Goal: Communication & Community: Answer question/provide support

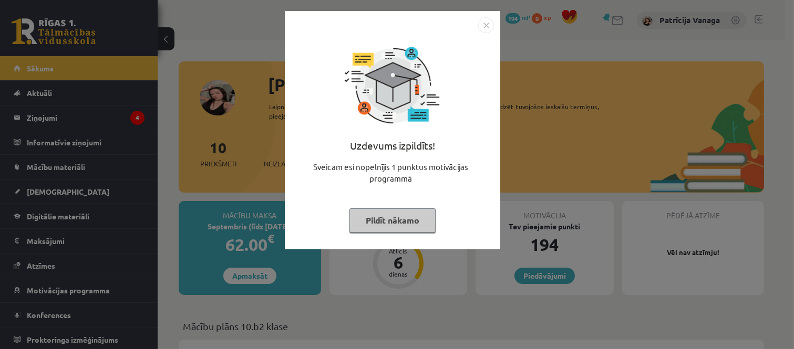
click at [486, 27] on img "Close" at bounding box center [486, 25] width 16 height 16
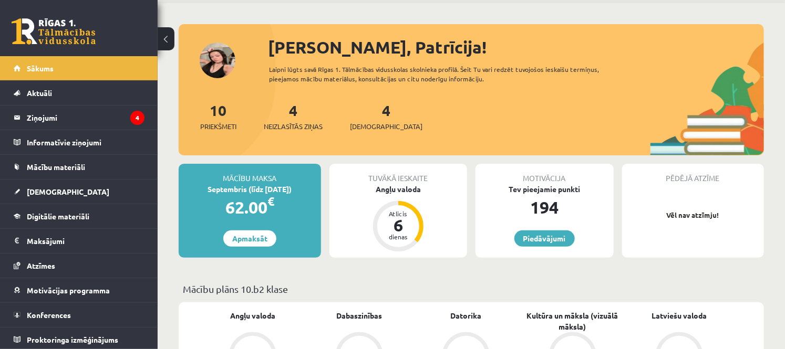
scroll to position [58, 0]
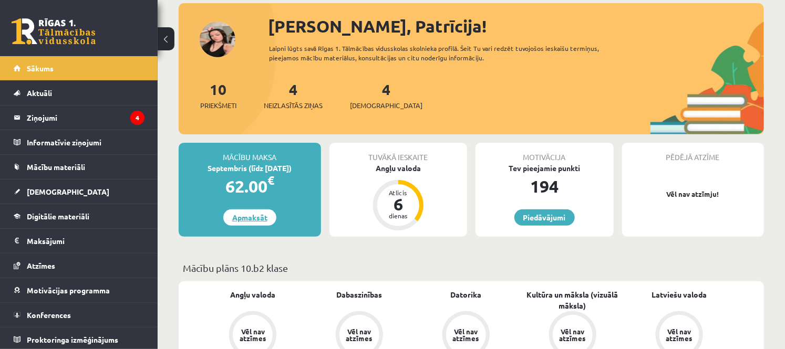
click at [255, 222] on link "Apmaksāt" at bounding box center [249, 218] width 53 height 16
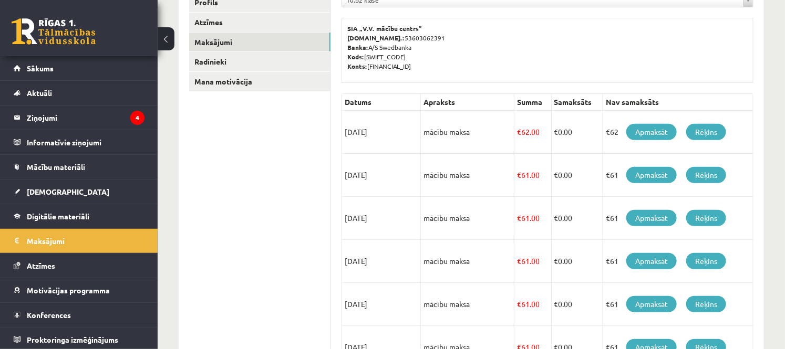
scroll to position [175, 0]
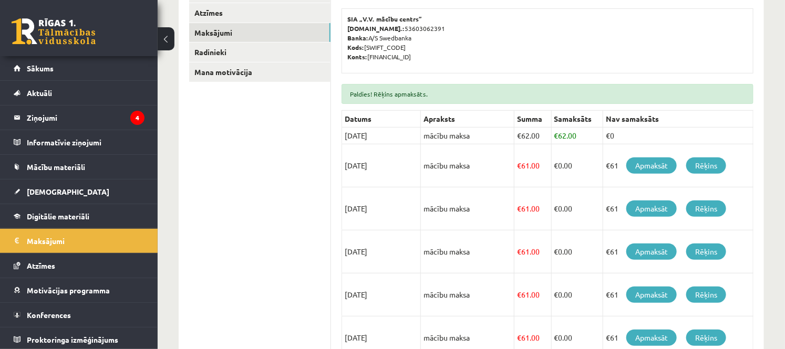
scroll to position [113, 0]
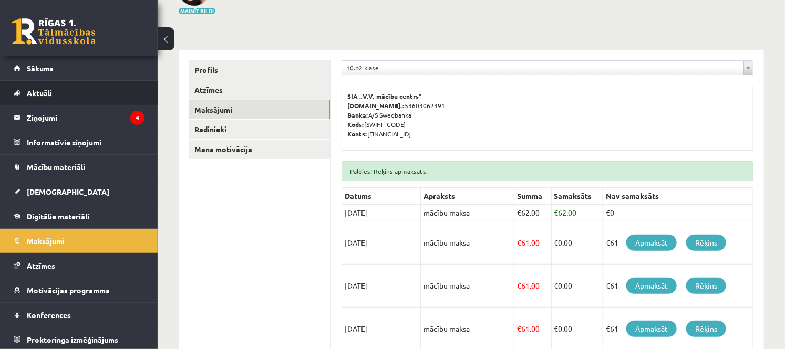
click at [81, 102] on link "Aktuāli" at bounding box center [79, 93] width 131 height 24
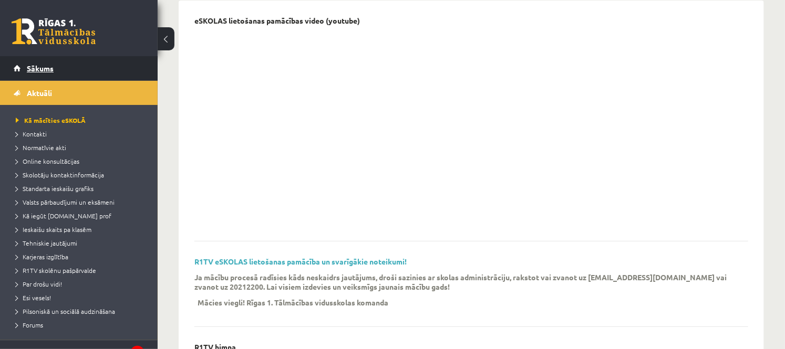
click at [40, 71] on span "Sākums" at bounding box center [40, 68] width 27 height 9
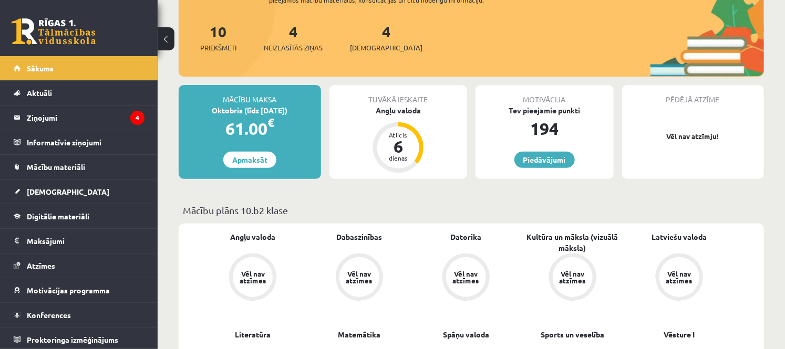
scroll to position [117, 0]
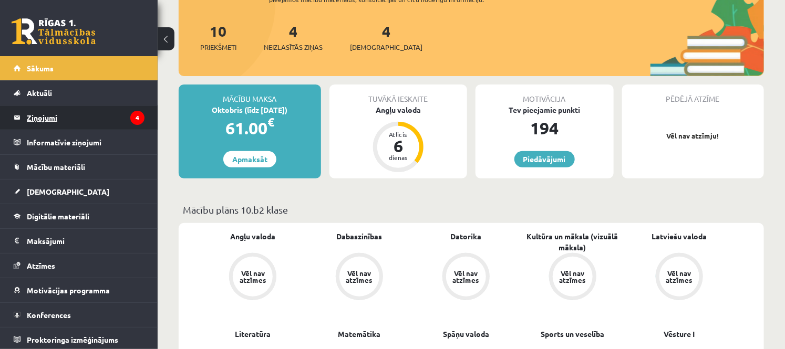
click at [98, 112] on legend "Ziņojumi 4" at bounding box center [86, 118] width 118 height 24
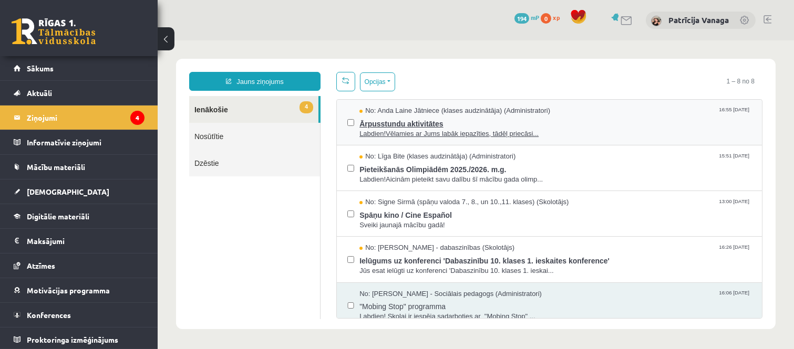
click at [441, 129] on span "Labdien!Vēlamies ar Jums labāk iepazīties, tādēļ priecāsi..." at bounding box center [555, 134] width 392 height 10
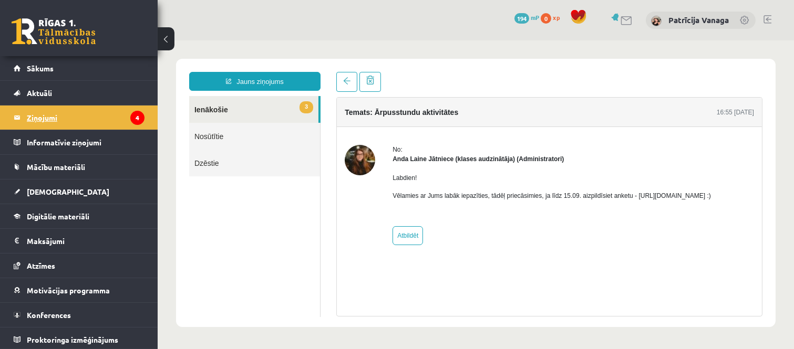
click at [98, 114] on legend "Ziņojumi 4" at bounding box center [86, 118] width 118 height 24
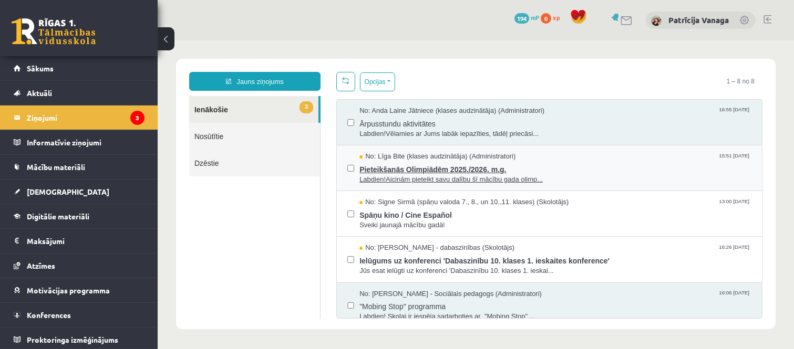
click at [407, 172] on span "Pieteikšanās Olimpiādēm 2025./2026. m.g." at bounding box center [555, 168] width 392 height 13
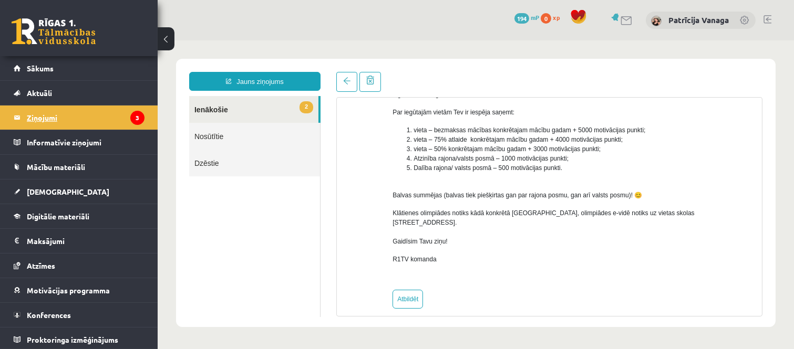
click at [111, 108] on legend "Ziņojumi 3" at bounding box center [86, 118] width 118 height 24
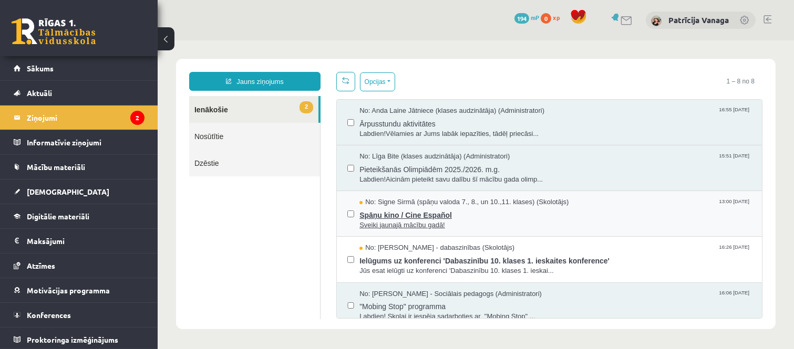
click at [447, 217] on span "Spāņu kino / Cine Español" at bounding box center [555, 213] width 392 height 13
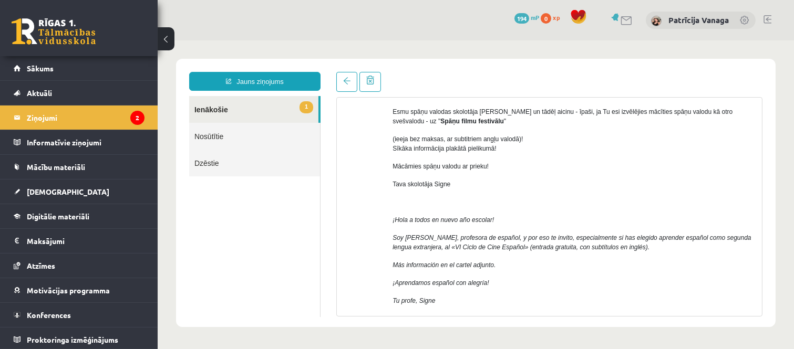
scroll to position [83, 0]
click at [86, 114] on legend "Ziņojumi 2" at bounding box center [86, 118] width 118 height 24
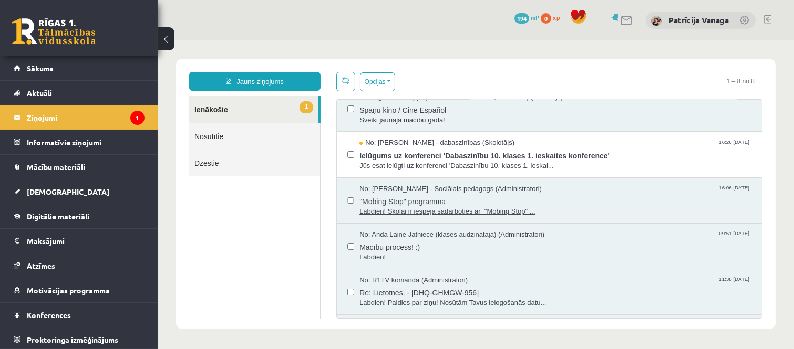
scroll to position [0, 0]
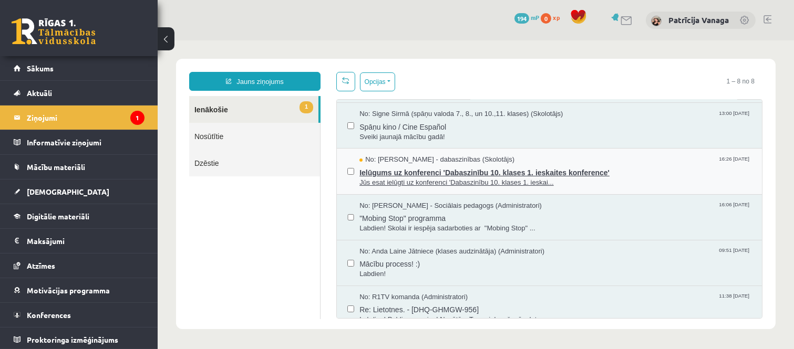
click at [419, 179] on span "Jūs esat ielūgti uz konferenci 'Dabaszinību 10. klases 1. ieskai..." at bounding box center [555, 183] width 392 height 10
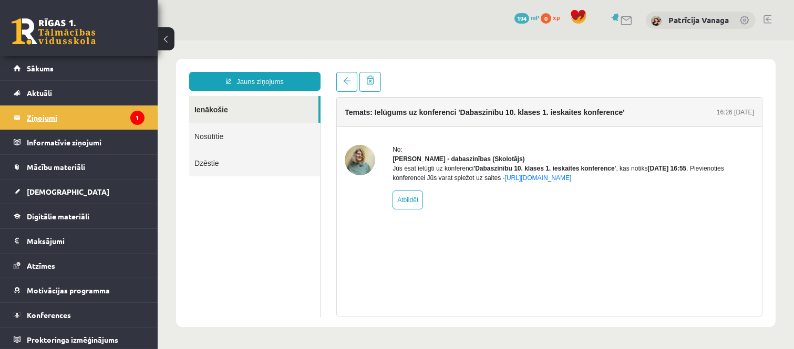
click at [54, 117] on legend "Ziņojumi 1" at bounding box center [86, 118] width 118 height 24
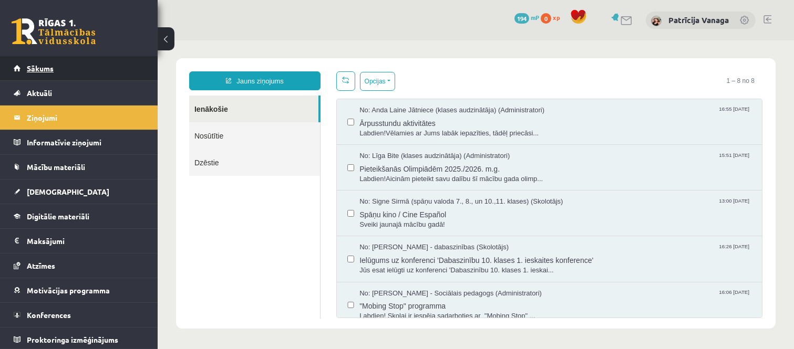
click at [102, 70] on link "Sākums" at bounding box center [79, 68] width 131 height 24
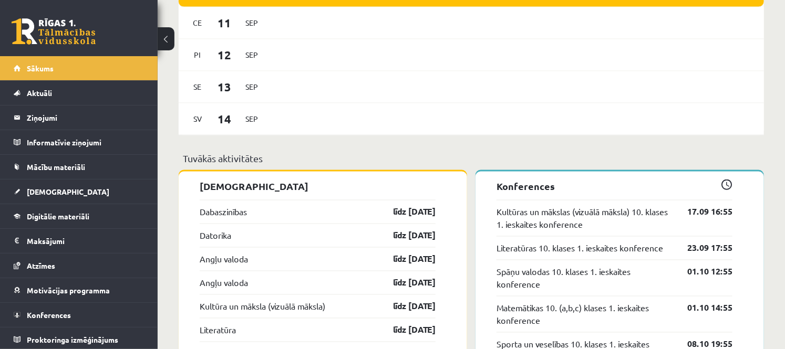
scroll to position [758, 0]
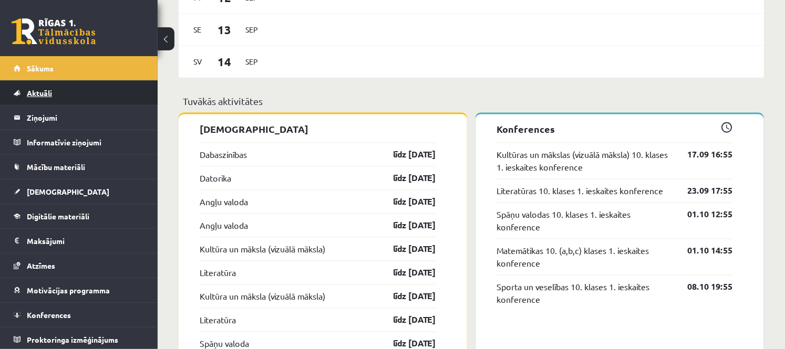
click at [93, 97] on link "Aktuāli" at bounding box center [79, 93] width 131 height 24
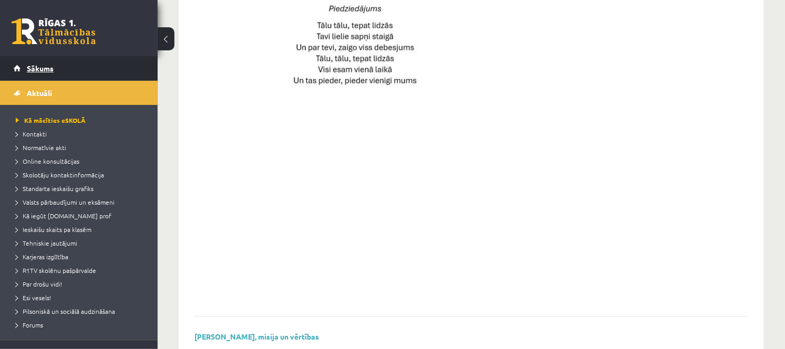
click at [111, 78] on link "Sākums" at bounding box center [79, 68] width 131 height 24
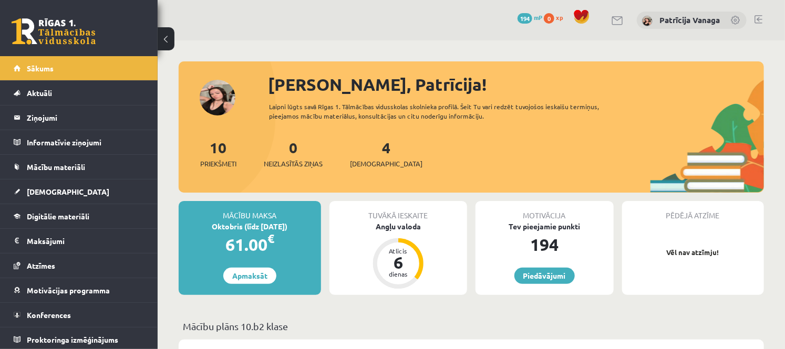
click at [228, 243] on div "61.00 €" at bounding box center [250, 244] width 142 height 25
click at [217, 211] on div "Mācību maksa" at bounding box center [250, 211] width 142 height 20
click at [54, 122] on legend "Ziņojumi 0" at bounding box center [86, 118] width 118 height 24
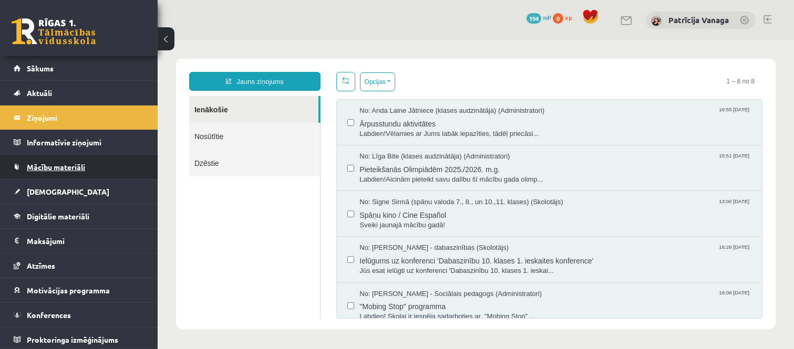
click at [79, 168] on span "Mācību materiāli" at bounding box center [56, 166] width 58 height 9
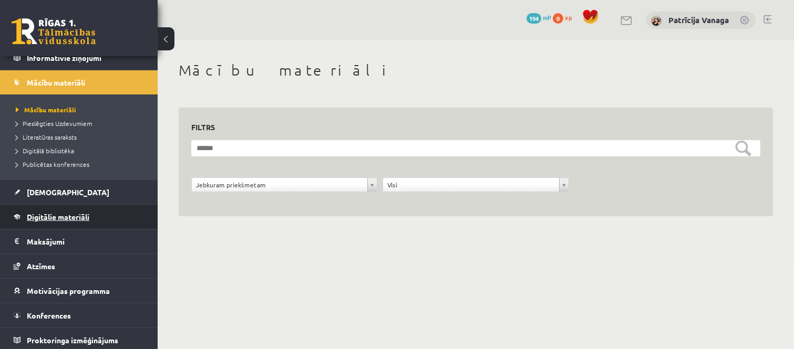
scroll to position [87, 0]
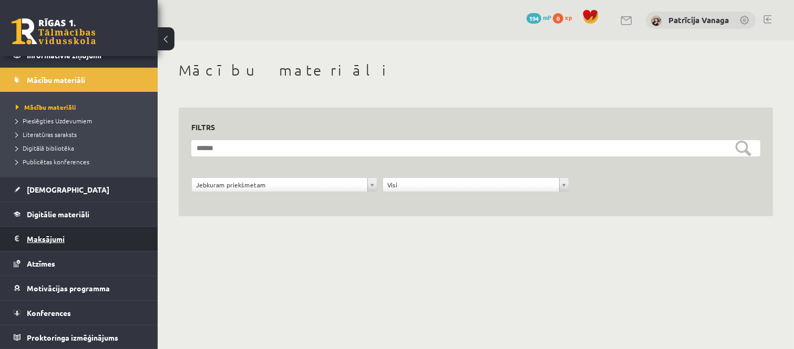
click at [65, 236] on legend "Maksājumi 0" at bounding box center [86, 239] width 118 height 24
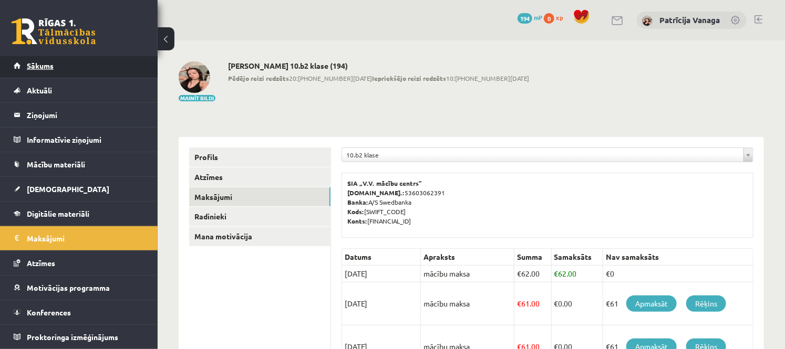
click at [69, 65] on link "Sākums" at bounding box center [79, 66] width 131 height 24
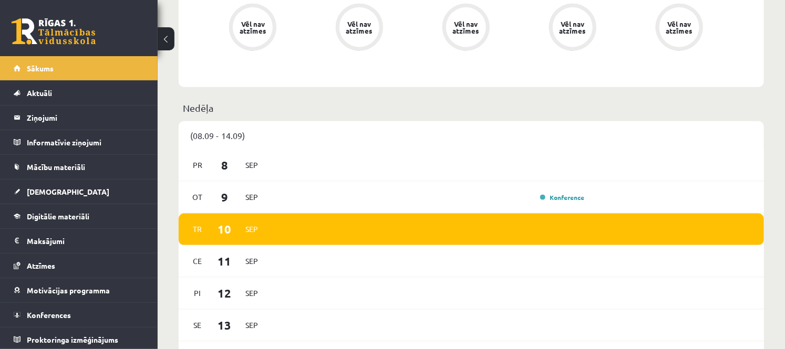
scroll to position [525, 0]
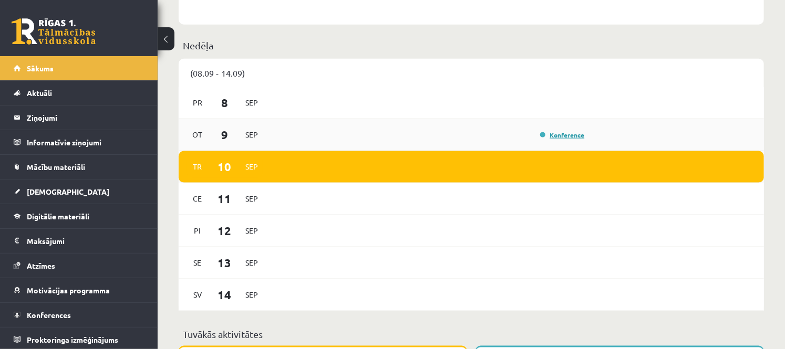
click at [556, 137] on link "Konference" at bounding box center [562, 135] width 44 height 8
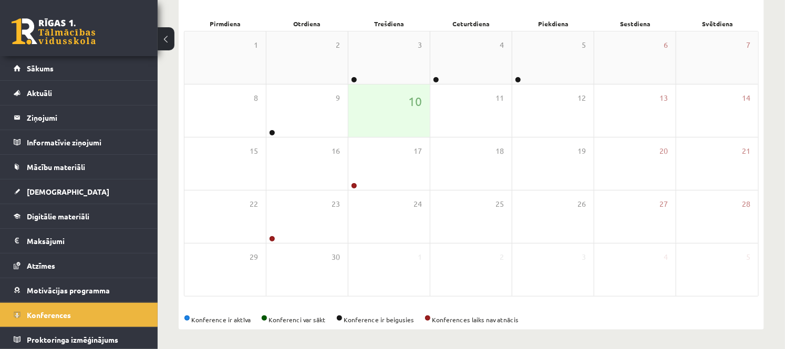
scroll to position [152, 0]
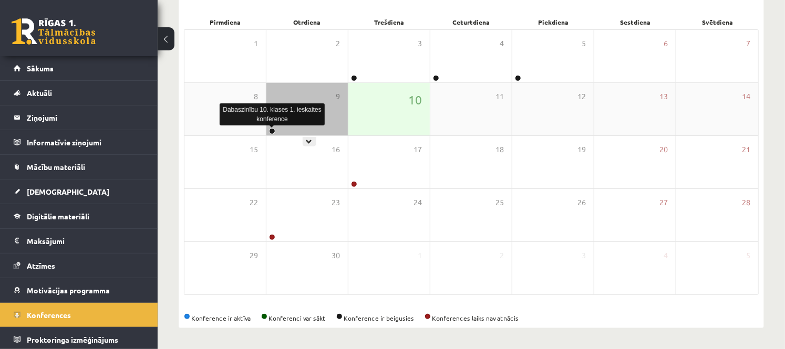
click at [274, 129] on link at bounding box center [272, 131] width 6 height 6
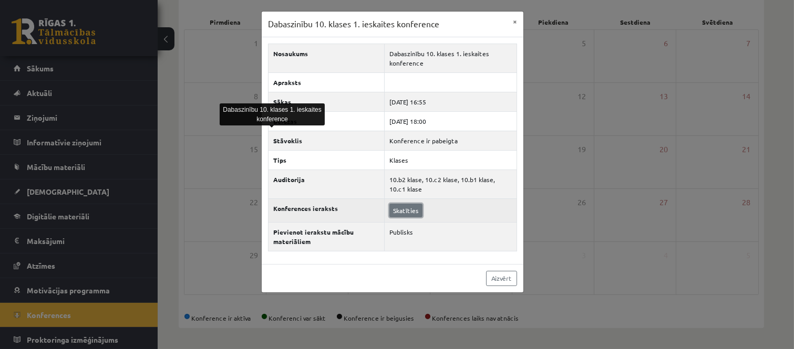
click at [391, 209] on link "Skatīties" at bounding box center [405, 211] width 33 height 14
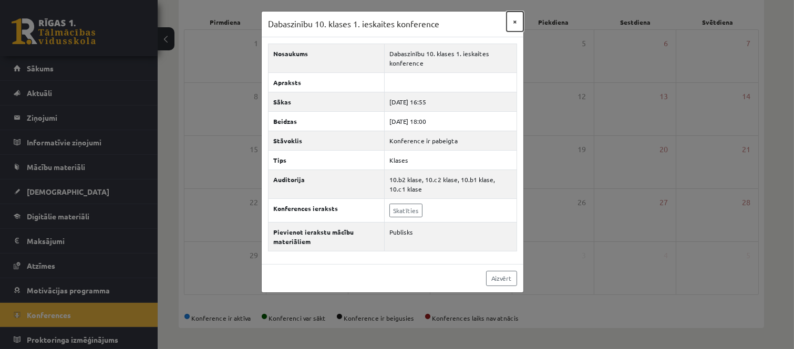
click at [515, 22] on button "×" at bounding box center [514, 22] width 17 height 20
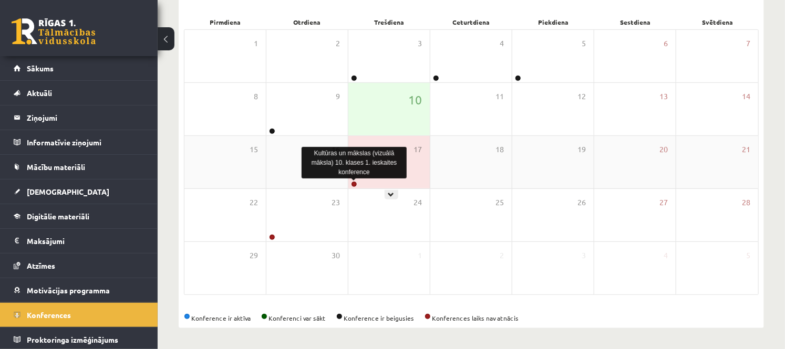
click at [356, 184] on link at bounding box center [354, 184] width 6 height 6
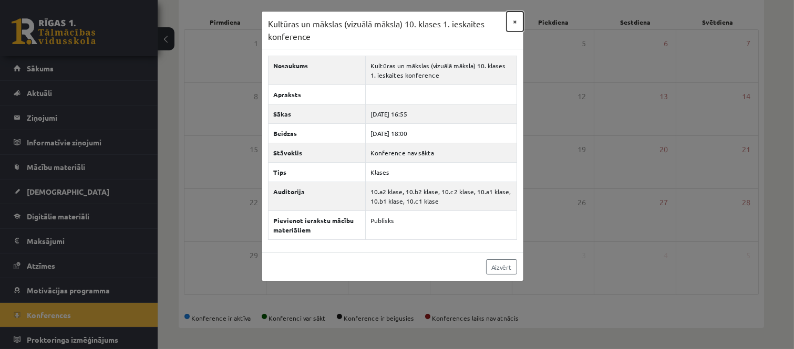
click at [513, 21] on button "×" at bounding box center [514, 22] width 17 height 20
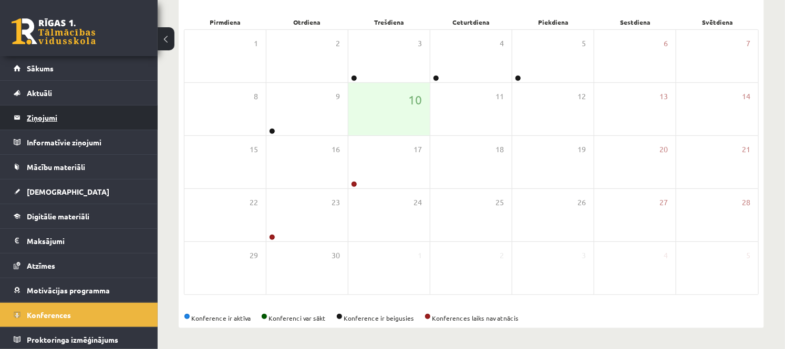
click at [56, 116] on legend "Ziņojumi 0" at bounding box center [86, 118] width 118 height 24
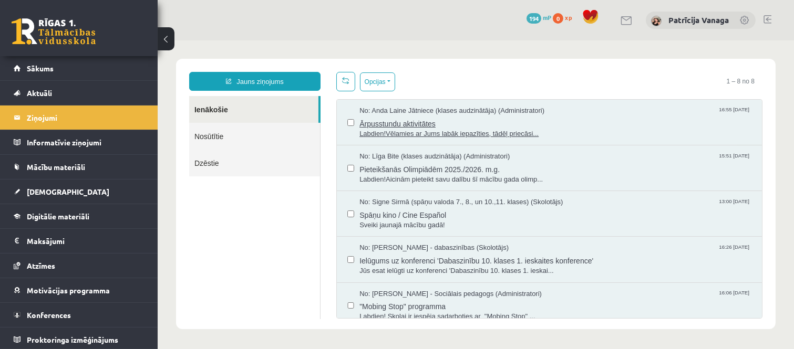
click at [418, 121] on span "Ārpusstundu aktivitātes" at bounding box center [555, 122] width 392 height 13
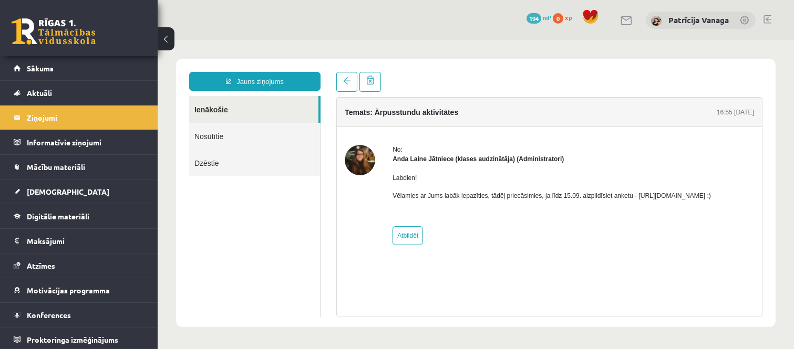
click at [670, 195] on p "Vēlamies ar Jums labāk iepazīties, tādēļ priecāsimies, ja līdz 15.09. aizpildīs…" at bounding box center [551, 195] width 318 height 9
drag, startPoint x: 629, startPoint y: 197, endPoint x: 738, endPoint y: 202, distance: 109.3
click at [710, 202] on div "Labdien! Vēlamies ar Jums labāk iepazīties, tādēļ priecāsimies, ja līdz 15.09. …" at bounding box center [551, 191] width 318 height 55
click at [648, 198] on p "Vēlamies ar Jums labāk iepazīties, tādēļ priecāsimies, ja līdz 15.09. aizpildīs…" at bounding box center [551, 195] width 318 height 9
drag, startPoint x: 629, startPoint y: 196, endPoint x: 743, endPoint y: 196, distance: 114.0
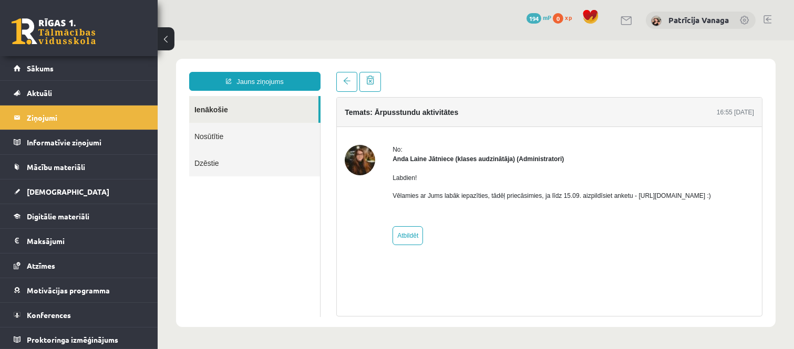
click at [710, 196] on p "Vēlamies ar Jums labāk iepazīties, tādēļ priecāsimies, ja līdz 15.09. aizpildīs…" at bounding box center [551, 195] width 318 height 9
copy p "[URL][DOMAIN_NAME]"
click at [414, 234] on link "Atbildēt" at bounding box center [407, 235] width 30 height 19
type input "**********"
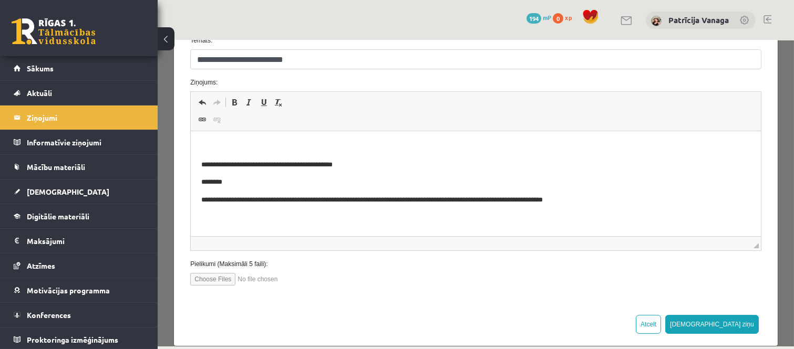
scroll to position [158, 0]
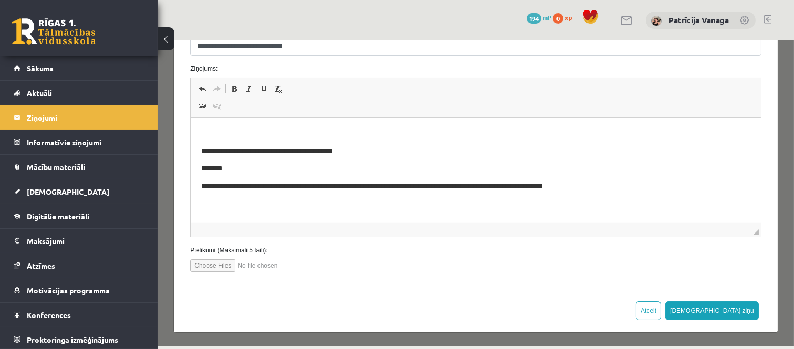
click at [391, 232] on span "◢ Elementa ceļš" at bounding box center [474, 230] width 569 height 14
click at [77, 163] on span "Mācību materiāli" at bounding box center [56, 166] width 58 height 9
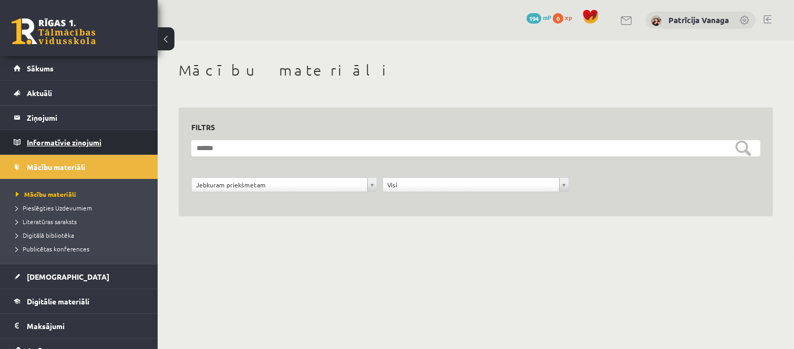
click at [102, 138] on legend "Informatīvie ziņojumi 0" at bounding box center [86, 142] width 118 height 24
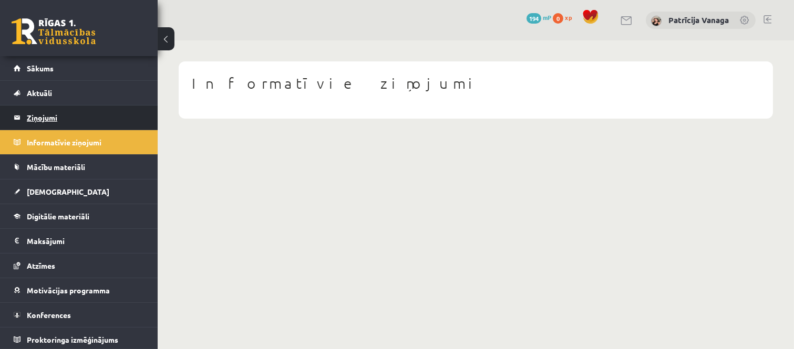
click at [103, 117] on legend "Ziņojumi 0" at bounding box center [86, 118] width 118 height 24
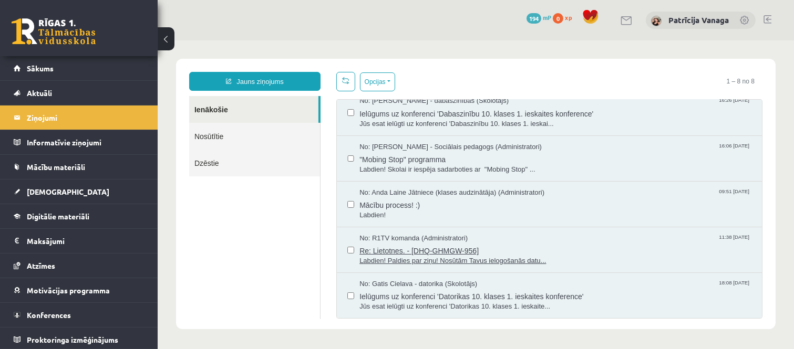
scroll to position [1, 0]
click at [341, 295] on div "No: [PERSON_NAME] - datorika (Skolotājs) 18:08 [DATE] Ielūgums uz konferenci 'D…" at bounding box center [548, 295] width 425 height 45
click at [352, 289] on div "No: [PERSON_NAME] - datorika (Skolotājs) 18:08 [DATE] Ielūgums uz konferenci 'D…" at bounding box center [549, 295] width 404 height 33
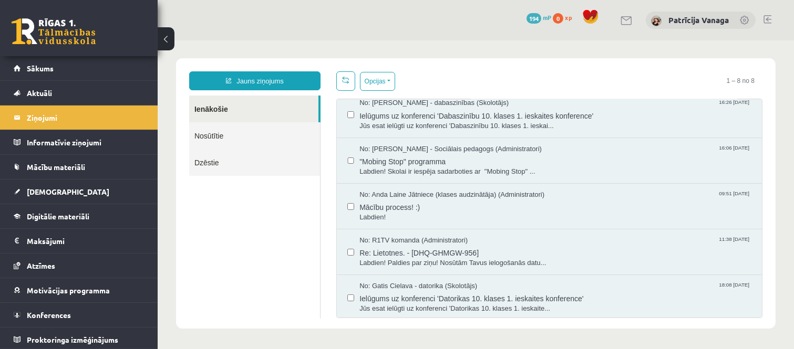
scroll to position [147, 0]
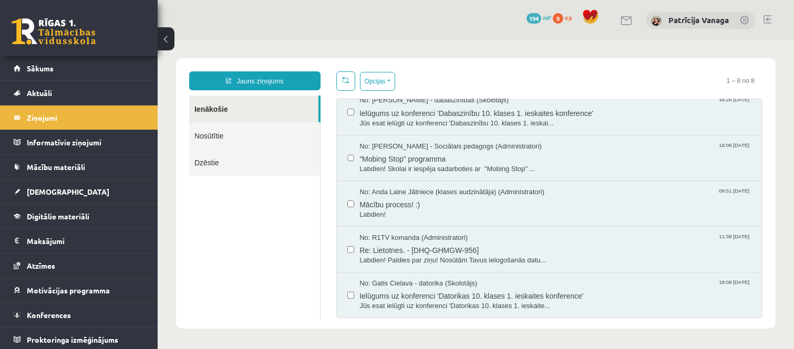
click at [441, 221] on div "No: [PERSON_NAME] Jātniece (klases audzinātāja) (Administratori) 09:51 [DATE] M…" at bounding box center [548, 204] width 425 height 46
click at [437, 213] on span "Labdien!" at bounding box center [555, 215] width 392 height 10
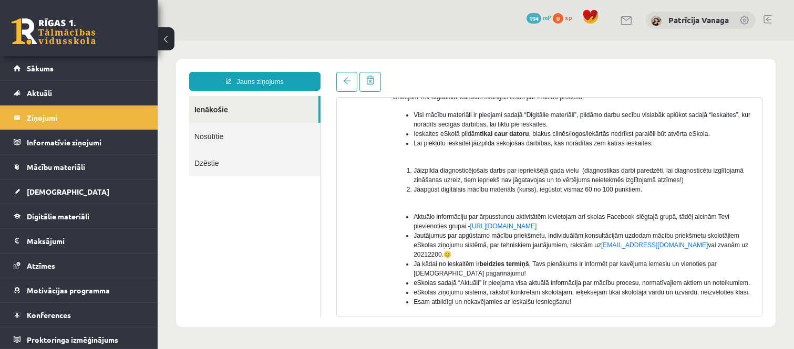
scroll to position [223, 0]
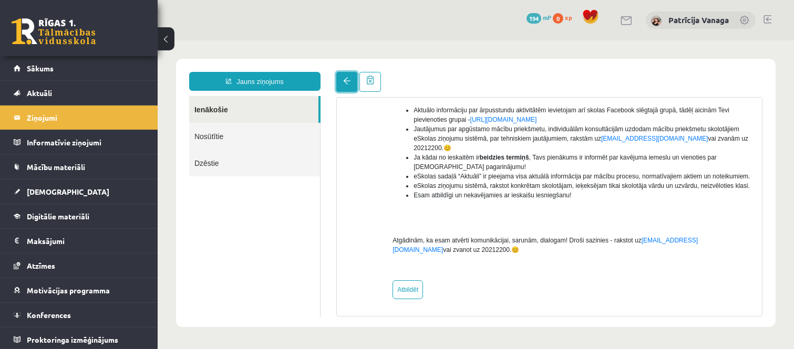
click at [343, 81] on span at bounding box center [345, 80] width 7 height 7
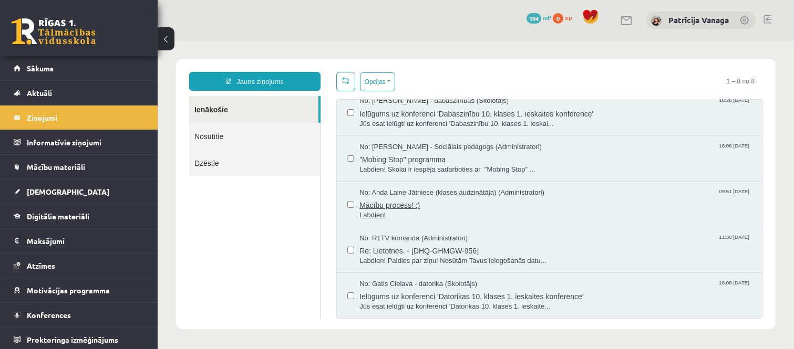
scroll to position [0, 0]
click at [347, 291] on label at bounding box center [350, 290] width 7 height 23
click at [347, 163] on label at bounding box center [350, 153] width 7 height 23
click at [348, 163] on label at bounding box center [350, 153] width 7 height 23
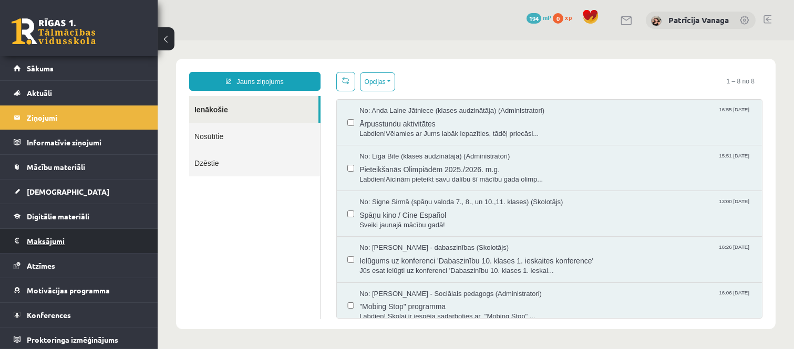
click at [75, 234] on legend "Maksājumi 0" at bounding box center [86, 241] width 118 height 24
